Goal: Find specific page/section

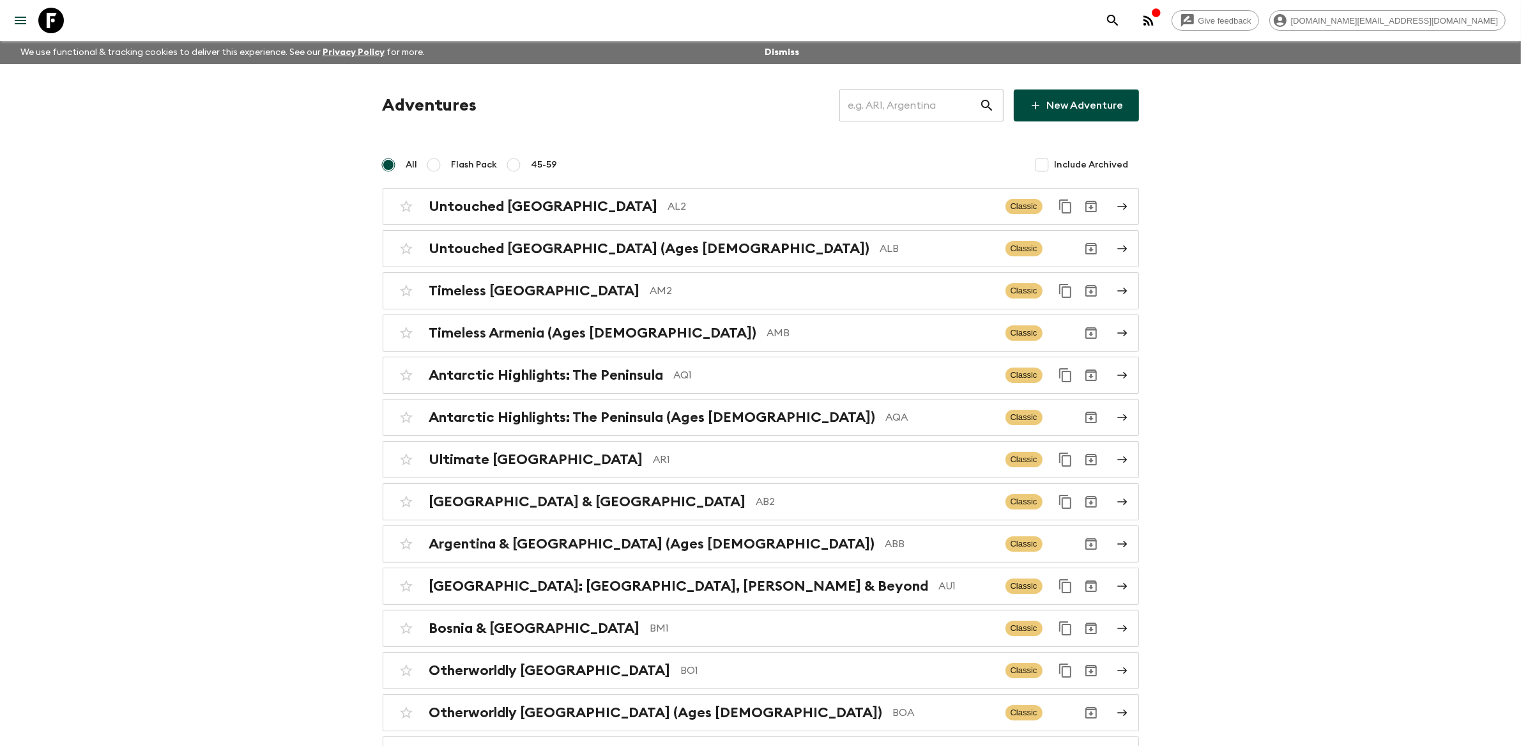
click at [894, 102] on input "text" at bounding box center [909, 106] width 140 height 36
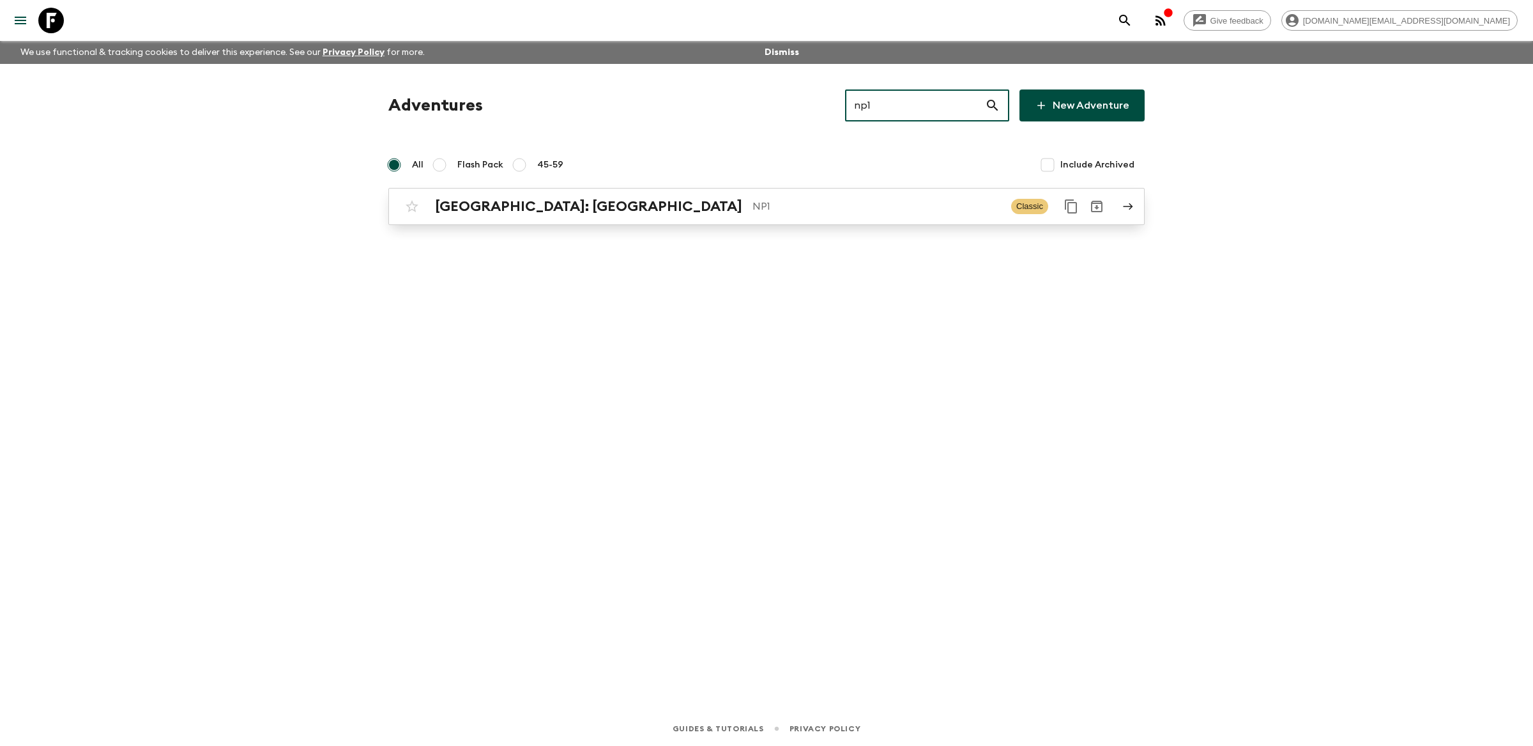
type input "np1"
click at [833, 210] on p "NP1" at bounding box center [877, 206] width 249 height 15
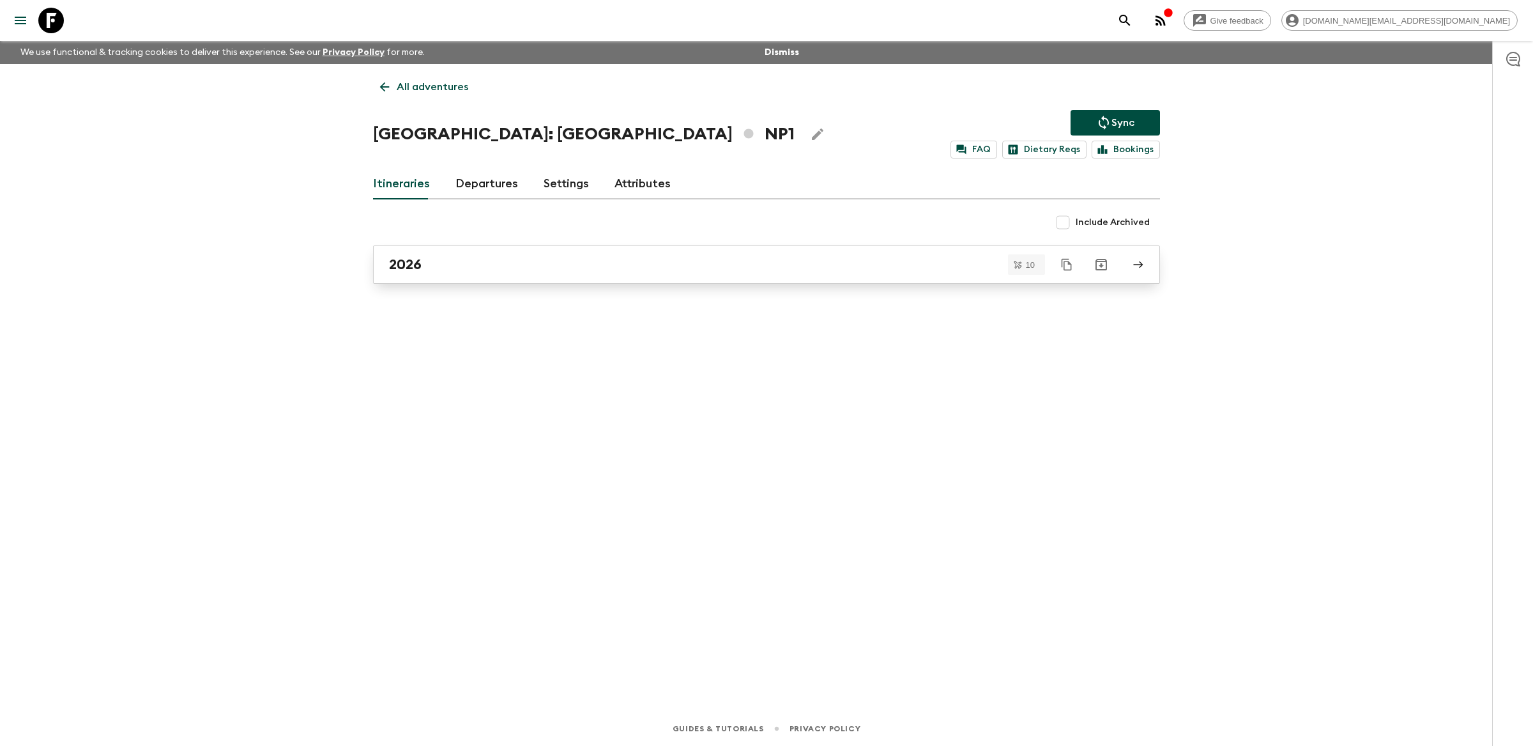
click at [516, 276] on link "2026" at bounding box center [766, 264] width 787 height 38
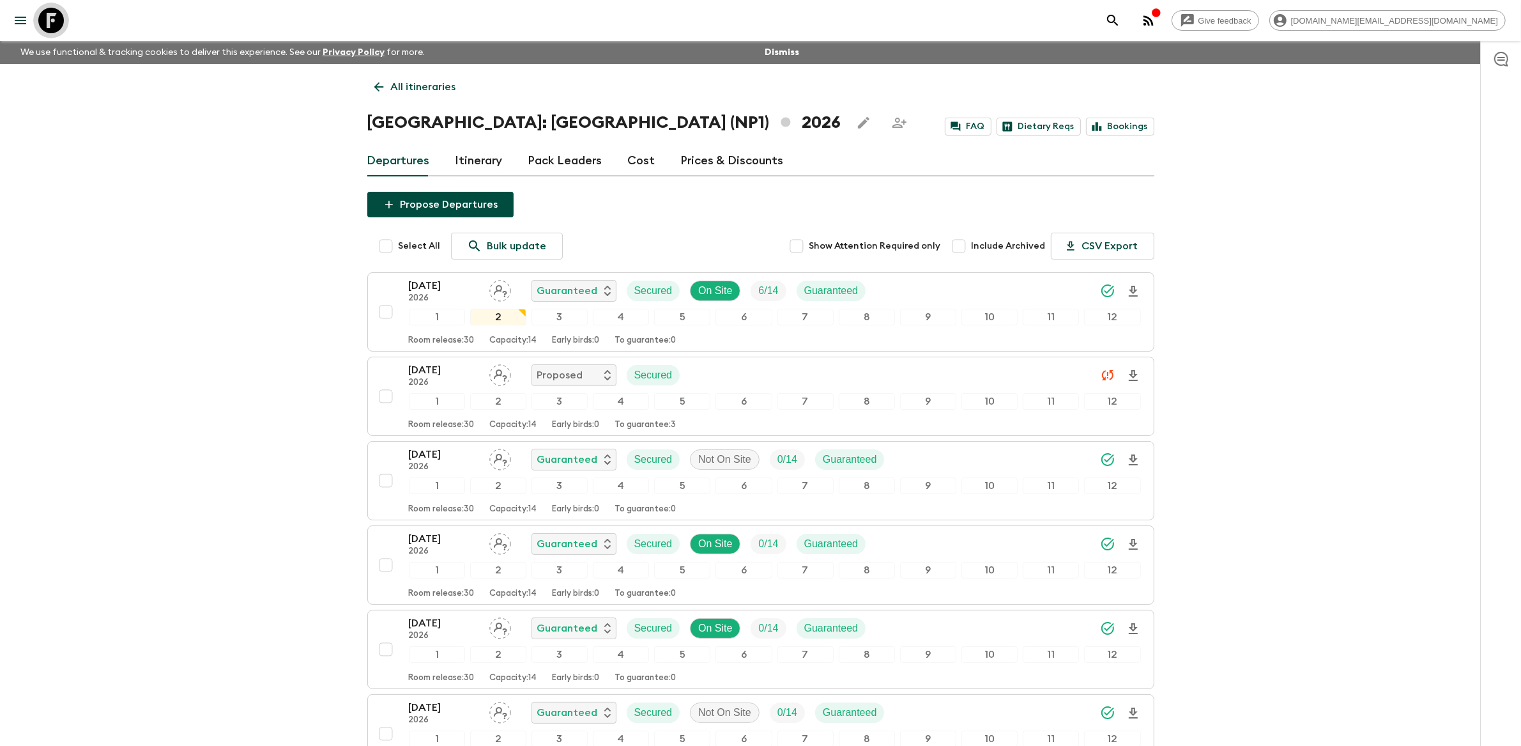
click at [50, 23] on icon at bounding box center [51, 21] width 26 height 26
